Goal: Contribute content: Contribute content

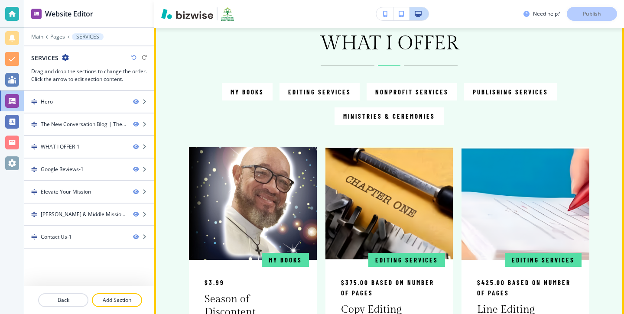
scroll to position [444, 0]
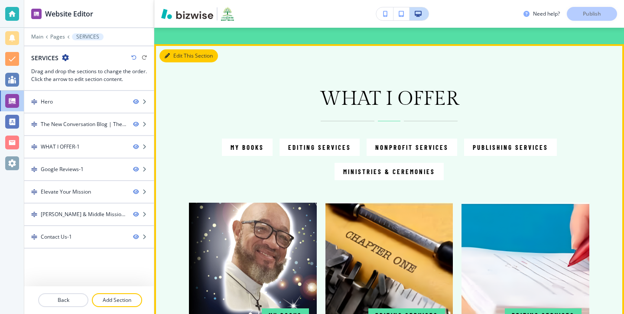
click at [174, 55] on button "Edit This Section" at bounding box center [188, 55] width 58 height 13
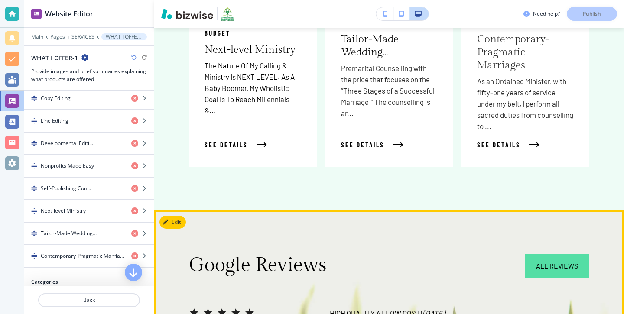
scroll to position [1353, 0]
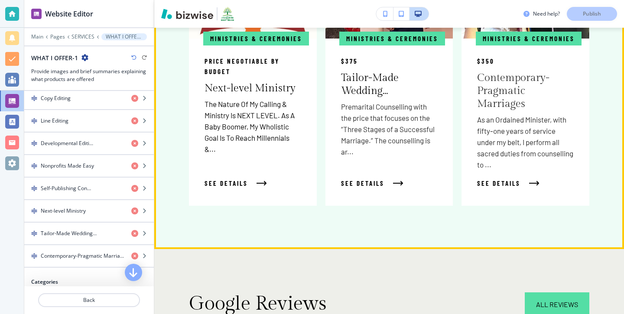
click at [537, 150] on div "Ministries & Ceremonies $350 Contemporary-Pragmatic Marriages As an Ordained Mi…" at bounding box center [525, 122] width 128 height 167
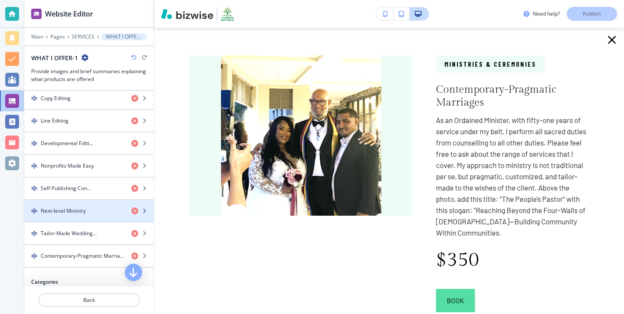
scroll to position [539, 0]
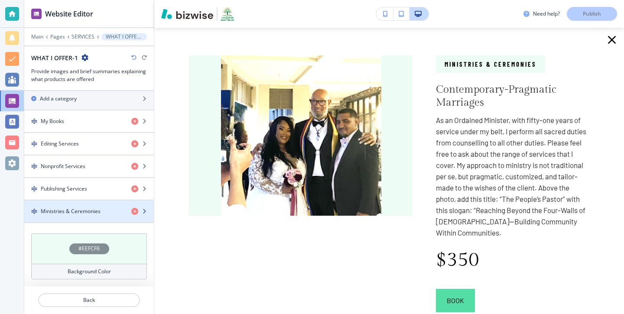
click at [81, 209] on h4 "Ministries & Ceremonies" at bounding box center [71, 212] width 60 height 8
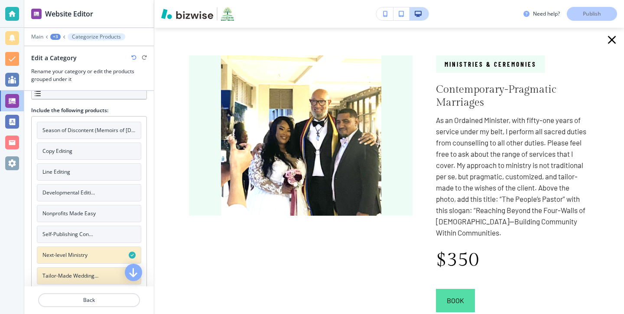
scroll to position [94, 0]
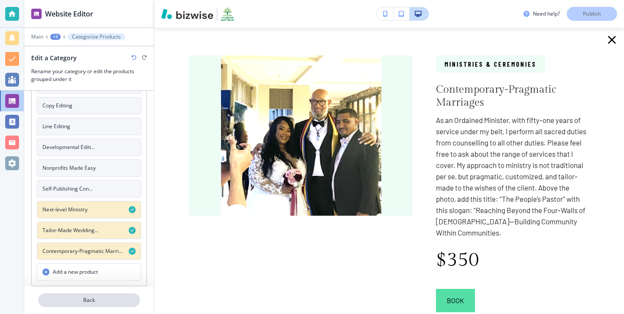
click at [94, 299] on p "Back" at bounding box center [89, 300] width 100 height 8
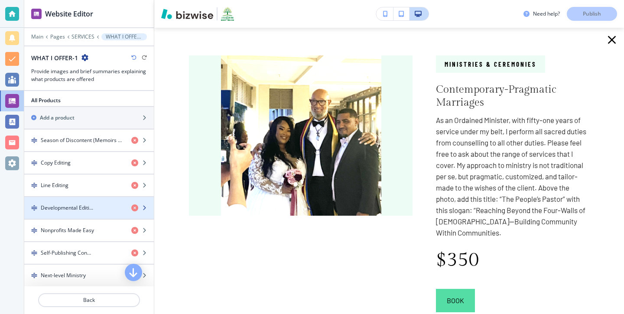
scroll to position [378, 0]
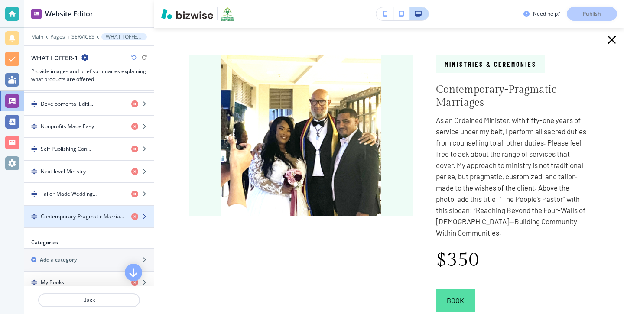
click at [93, 211] on div "button" at bounding box center [89, 209] width 130 height 7
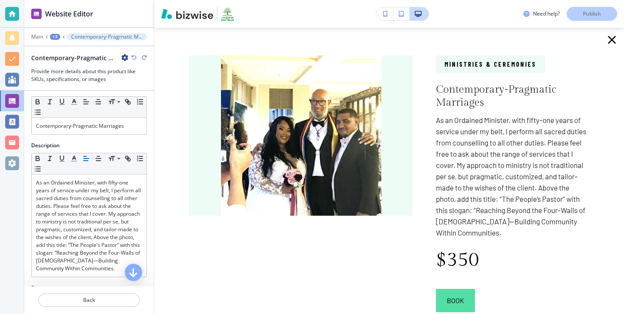
scroll to position [15, 0]
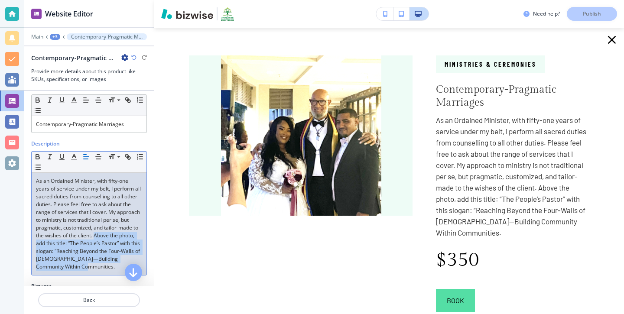
drag, startPoint x: 94, startPoint y: 271, endPoint x: 94, endPoint y: 238, distance: 32.5
click at [94, 238] on div "As an Ordained Minister, with fifty-one years of service under my belt, I perfo…" at bounding box center [89, 224] width 115 height 102
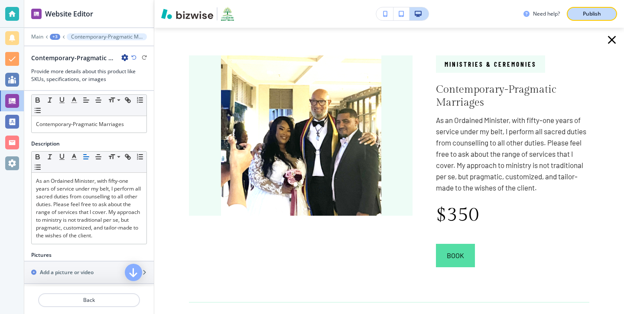
click at [572, 16] on button "Publish" at bounding box center [592, 14] width 50 height 14
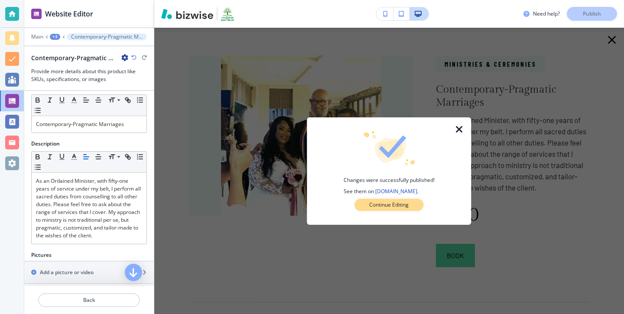
click at [396, 204] on p "Continue Editing" at bounding box center [388, 205] width 39 height 8
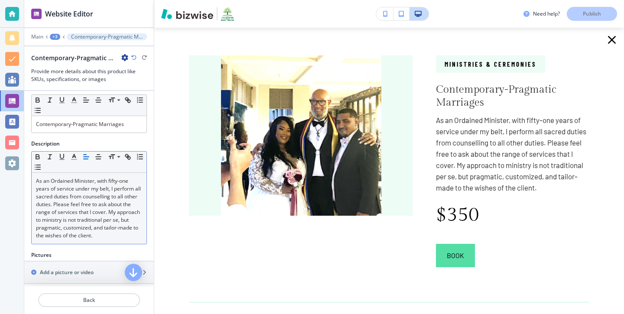
scroll to position [26, 0]
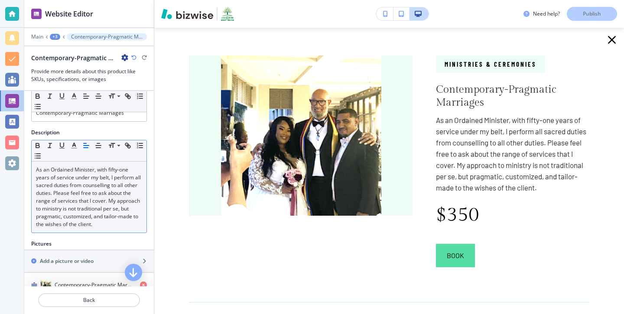
click at [112, 221] on p "As an Ordained Minister, with fifty-one years of service under my belt, I perfo…" at bounding box center [89, 197] width 106 height 62
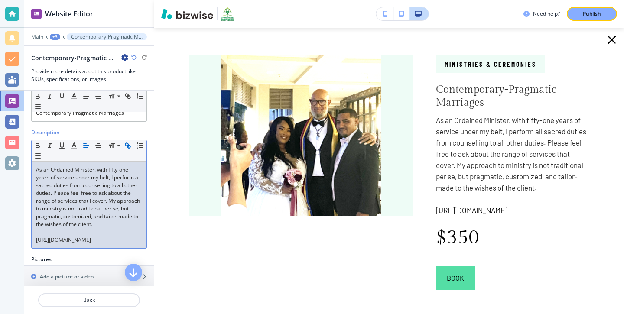
drag, startPoint x: 145, startPoint y: 248, endPoint x: 20, endPoint y: 242, distance: 124.5
click at [20, 242] on div "Website Editor Main +3 Contemporary-Pragmatic Marriages Contemporary-Pragmatic …" at bounding box center [312, 157] width 624 height 314
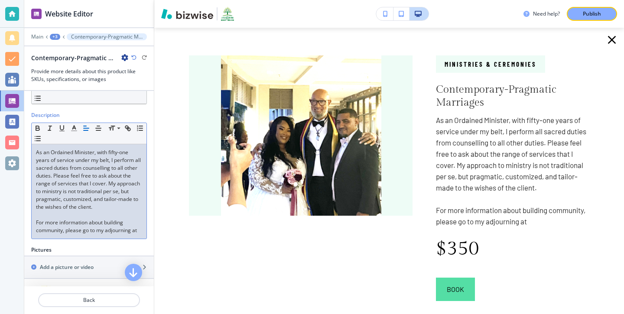
scroll to position [59, 0]
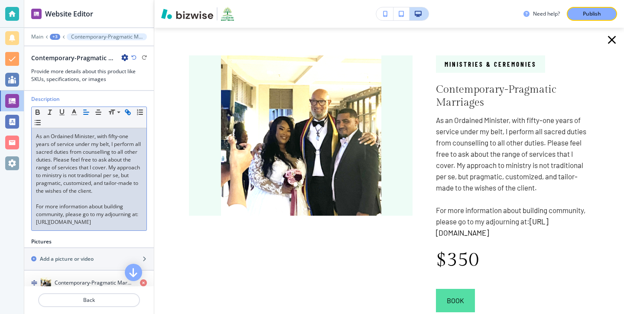
drag, startPoint x: 117, startPoint y: 227, endPoint x: 32, endPoint y: 220, distance: 85.2
click at [32, 220] on div "As an Ordained Minister, with fifty-one years of service under my belt, I perfo…" at bounding box center [89, 179] width 115 height 102
click at [129, 114] on icon "button" at bounding box center [128, 113] width 3 height 3
click at [129, 114] on icon "button" at bounding box center [128, 112] width 8 height 8
type input "[URL][DOMAIN_NAME]"
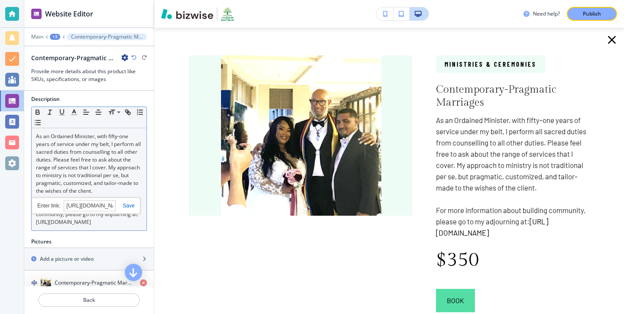
click at [130, 205] on link at bounding box center [125, 206] width 19 height 6
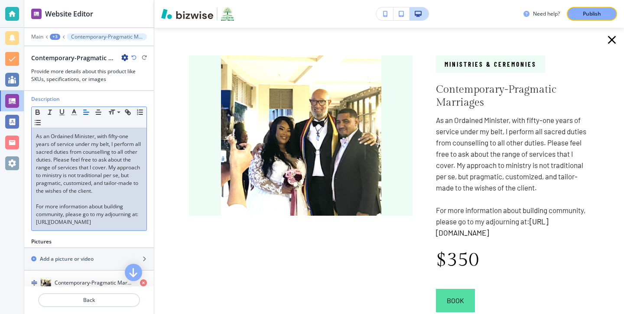
click at [129, 219] on p "For more information about building community, please go to my adjourning at: […" at bounding box center [89, 214] width 106 height 23
click at [127, 207] on p "For more information about building community, please go to my adjourning at: […" at bounding box center [89, 214] width 106 height 23
click at [588, 12] on p "Publish" at bounding box center [592, 14] width 18 height 8
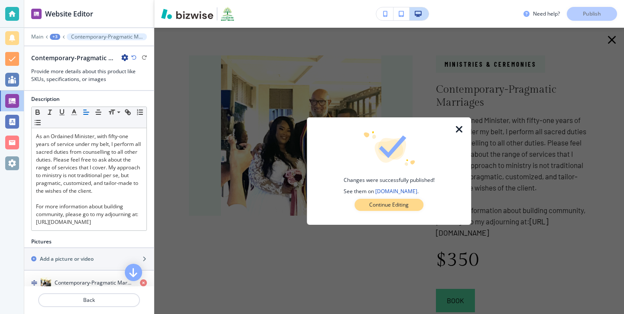
click at [385, 200] on button "Continue Editing" at bounding box center [388, 205] width 69 height 12
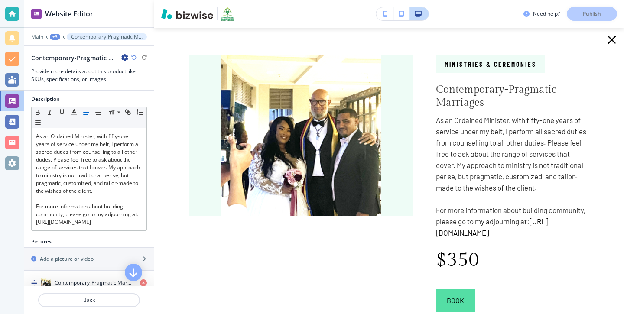
scroll to position [54, 0]
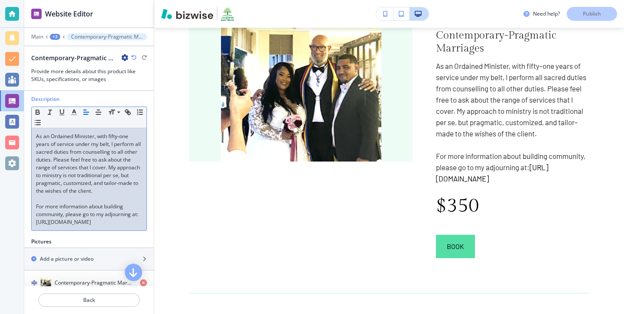
drag, startPoint x: 115, startPoint y: 223, endPoint x: 35, endPoint y: 224, distance: 80.2
click at [35, 224] on div "As an Ordained Minister, with fifty-one years of service under my belt, I perfo…" at bounding box center [89, 179] width 115 height 102
click at [74, 114] on icon "button" at bounding box center [74, 112] width 8 height 8
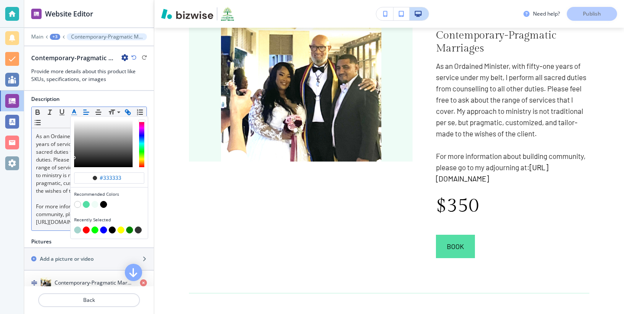
click at [103, 230] on button "button" at bounding box center [103, 230] width 7 height 7
type input "#0000ff"
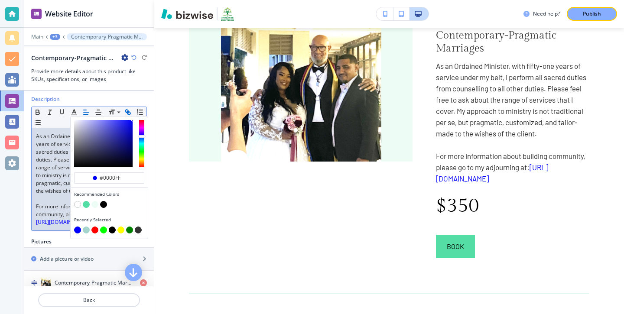
click at [47, 185] on span "As an Ordained Minister, with fifty-one years of service under my belt, I perfo…" at bounding box center [89, 164] width 106 height 62
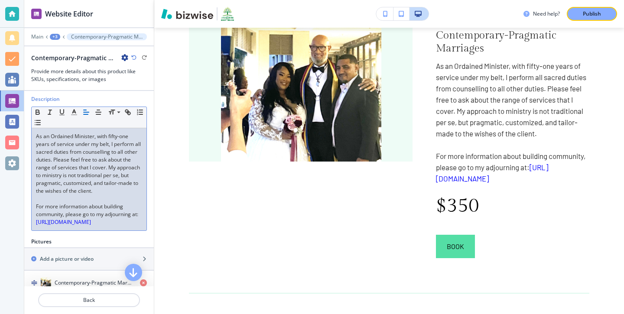
click at [578, 25] on div "Need help? Publish" at bounding box center [389, 14] width 470 height 28
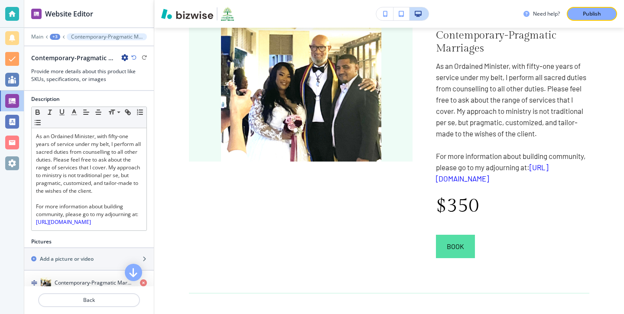
click at [581, 23] on div "Need help? Publish" at bounding box center [389, 14] width 470 height 28
click at [582, 19] on button "Publish" at bounding box center [592, 14] width 50 height 14
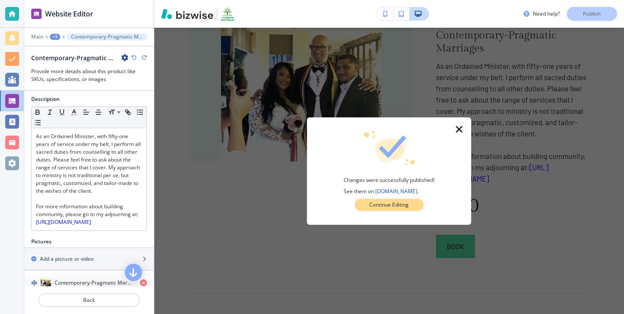
click at [400, 204] on p "Continue Editing" at bounding box center [388, 205] width 39 height 8
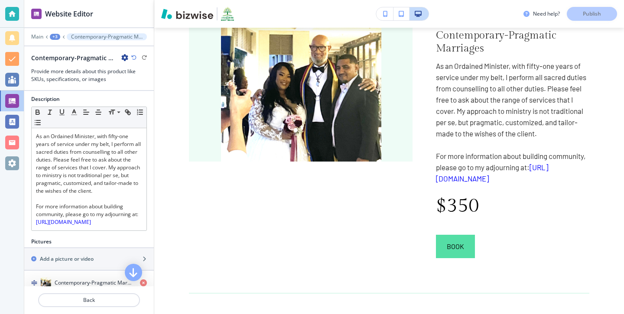
click at [475, 184] on p "For more information about building community, please go to my adjourning at: […" at bounding box center [512, 167] width 153 height 34
click at [475, 183] on link "[URL][DOMAIN_NAME]" at bounding box center [492, 173] width 112 height 20
